Goal: Find specific page/section: Find specific page/section

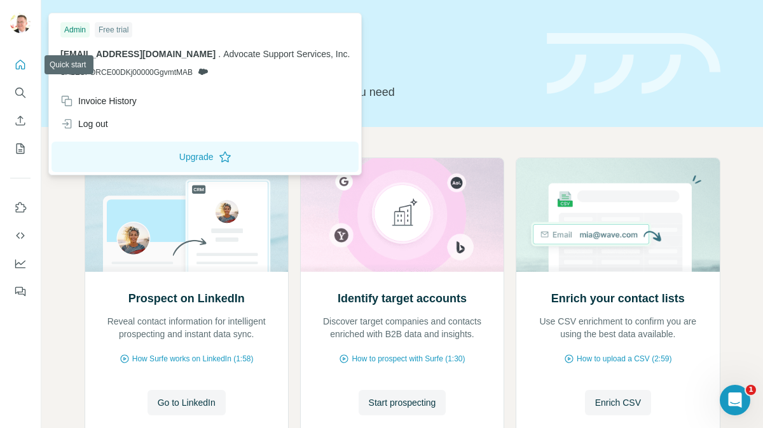
click at [20, 62] on icon "Quick start" at bounding box center [20, 64] width 13 height 13
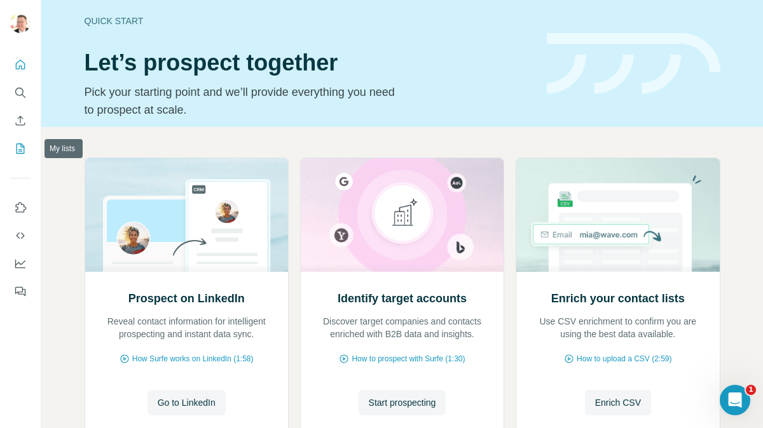
click at [20, 149] on icon "My lists" at bounding box center [21, 148] width 6 height 8
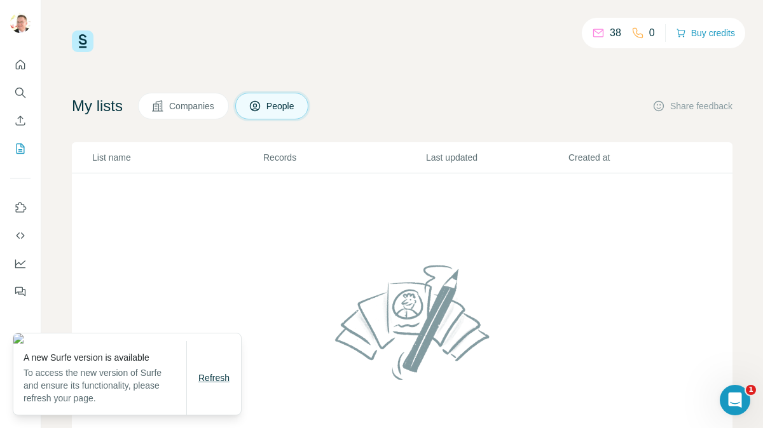
click at [222, 377] on span "Refresh" at bounding box center [213, 378] width 31 height 10
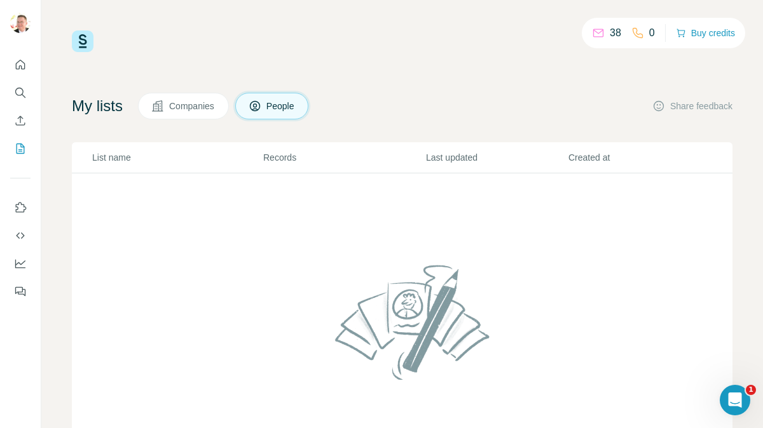
click at [210, 111] on span "Companies" at bounding box center [192, 106] width 46 height 13
